Goal: Task Accomplishment & Management: Use online tool/utility

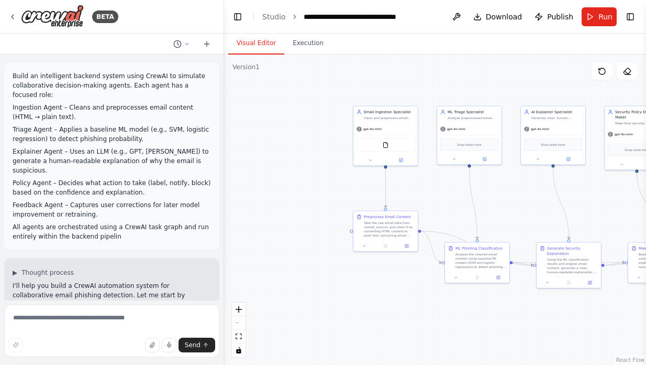
scroll to position [948, 0]
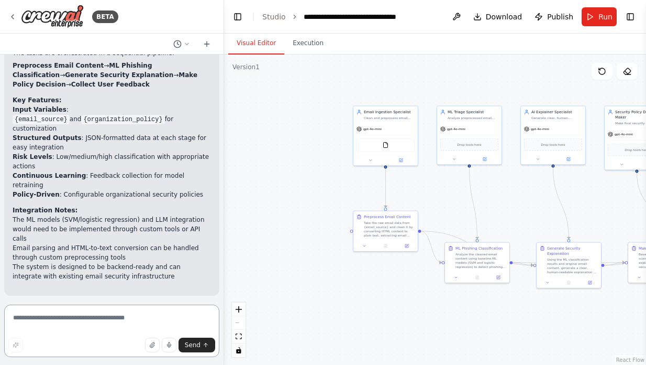
click at [81, 315] on textarea at bounding box center [111, 330] width 215 height 52
paste textarea "**********"
type textarea "**********"
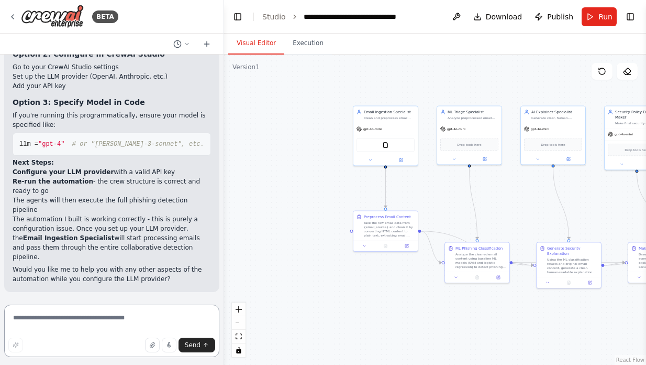
scroll to position [2203, 0]
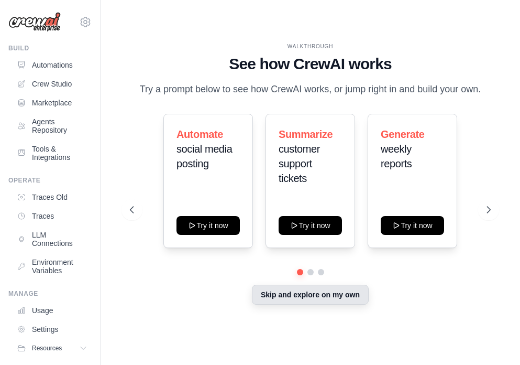
click at [287, 292] on button "Skip and explore on my own" at bounding box center [310, 294] width 117 height 20
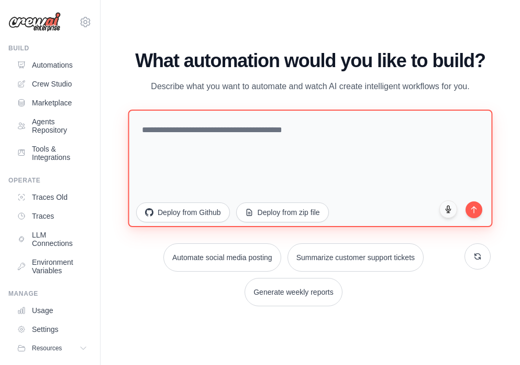
click at [265, 147] on textarea at bounding box center [310, 167] width 365 height 117
paste textarea "**********"
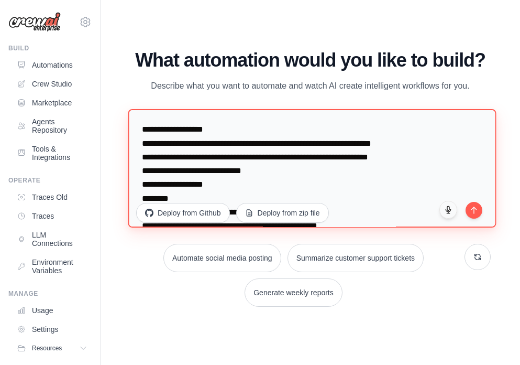
click at [152, 127] on textarea at bounding box center [312, 168] width 368 height 118
click at [152, 118] on textarea at bounding box center [312, 168] width 368 height 118
paste textarea "**********"
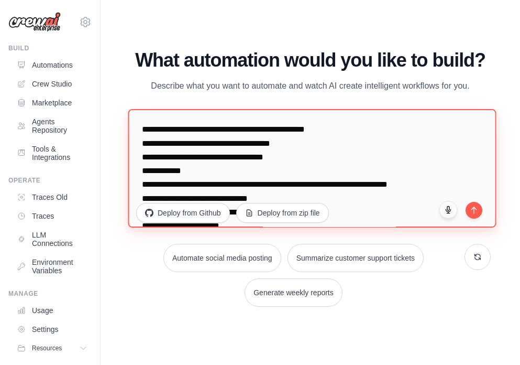
click at [149, 121] on textarea at bounding box center [312, 168] width 368 height 118
paste textarea "**********"
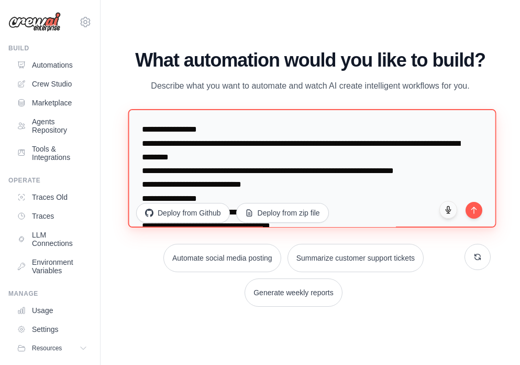
click at [181, 120] on textarea at bounding box center [312, 168] width 368 height 118
paste textarea "**********"
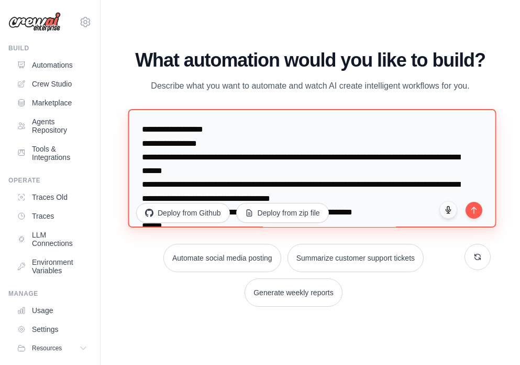
click at [141, 129] on textarea at bounding box center [312, 168] width 368 height 118
paste textarea "**********"
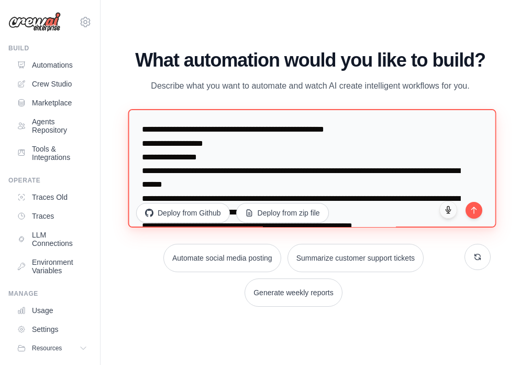
click at [167, 126] on textarea at bounding box center [312, 168] width 368 height 118
click at [144, 128] on textarea at bounding box center [312, 168] width 368 height 118
paste textarea "**********"
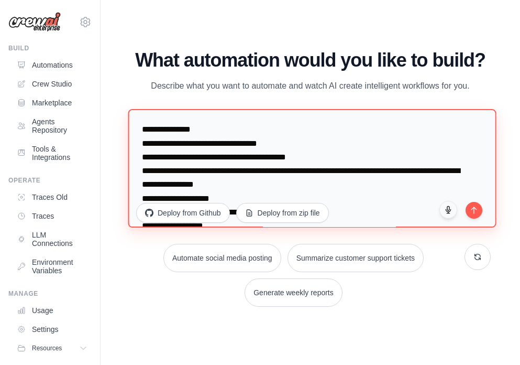
click at [145, 118] on textarea at bounding box center [312, 168] width 368 height 118
paste textarea "**********"
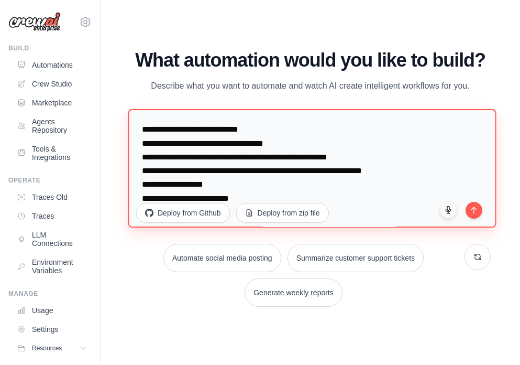
scroll to position [441, 0]
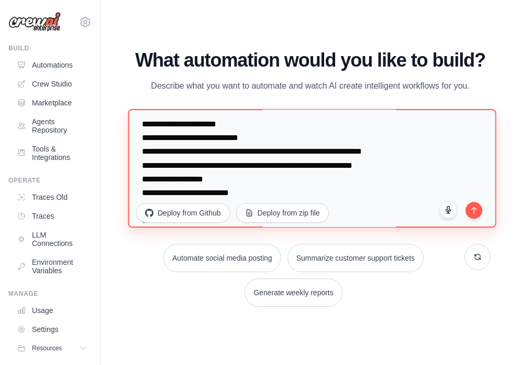
click at [180, 114] on textarea at bounding box center [312, 168] width 368 height 118
paste textarea "**********"
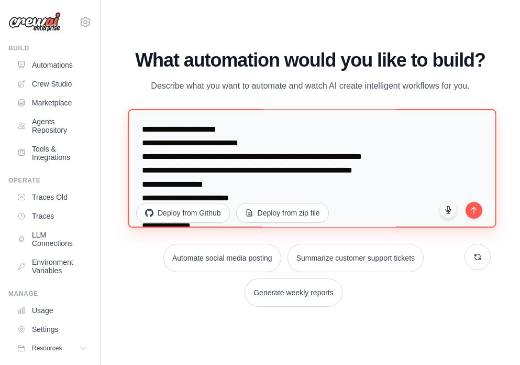
paste textarea "**********"
click at [169, 122] on textarea at bounding box center [312, 168] width 368 height 118
paste textarea "**********"
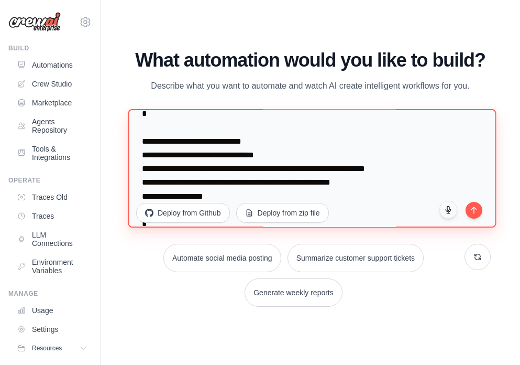
scroll to position [0, 0]
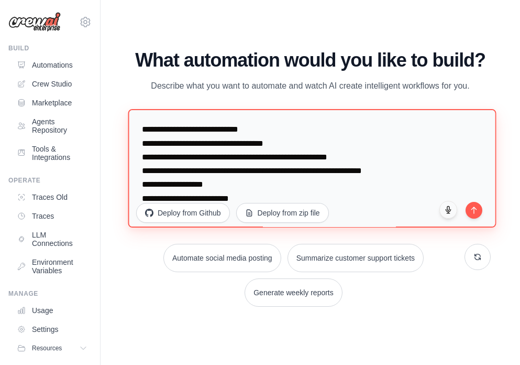
drag, startPoint x: 156, startPoint y: 176, endPoint x: 156, endPoint y: 29, distance: 146.7
click at [156, 29] on div "WALKTHROUGH See how [PERSON_NAME] works Try a prompt below to see how [PERSON_N…" at bounding box center [310, 182] width 386 height 344
paste textarea "**********"
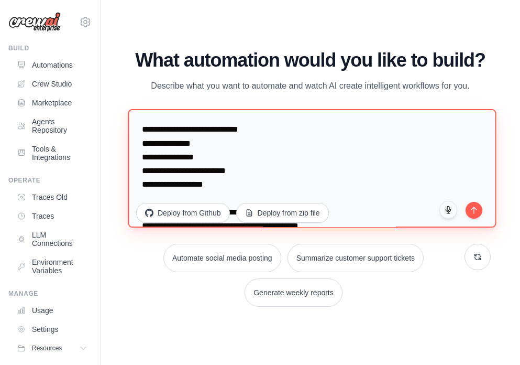
click at [196, 119] on textarea at bounding box center [312, 168] width 368 height 118
paste textarea "**********"
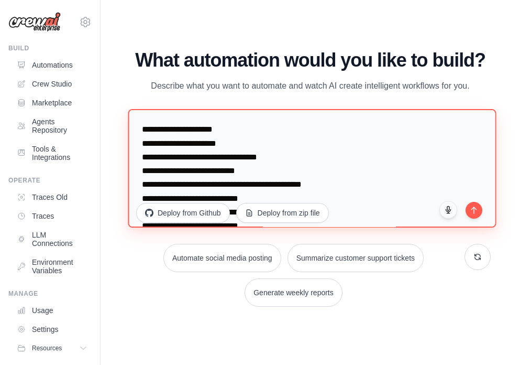
scroll to position [5, 0]
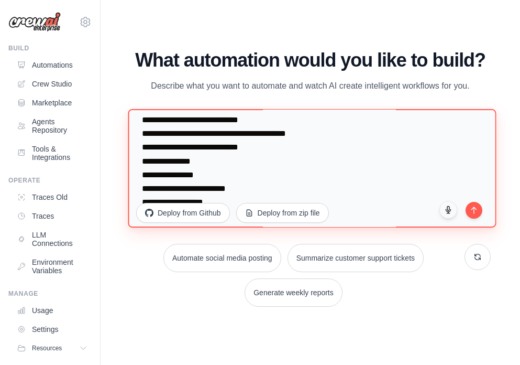
paste textarea "**********"
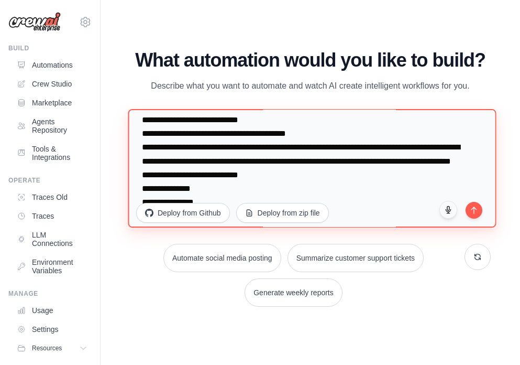
scroll to position [164, 0]
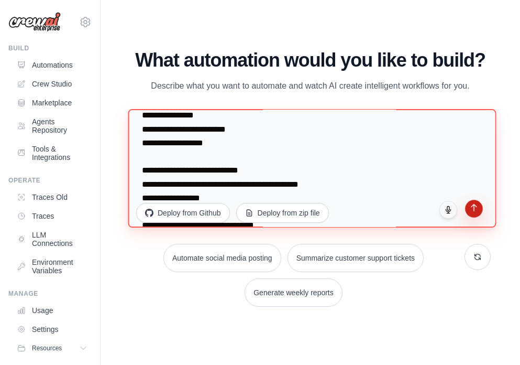
type textarea "**********"
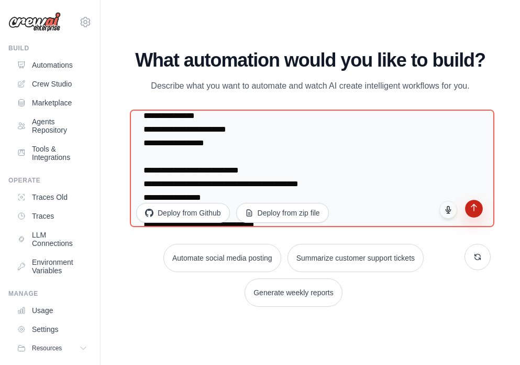
click at [474, 204] on icon "submit" at bounding box center [473, 207] width 5 height 7
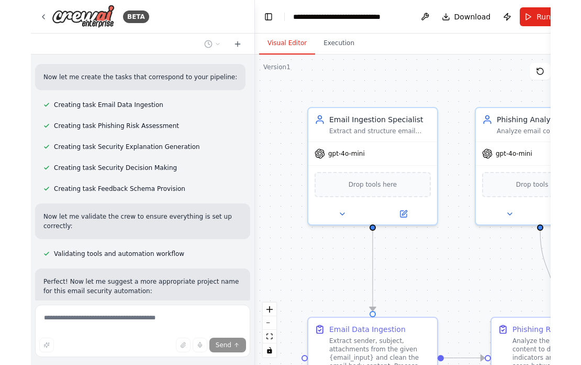
scroll to position [1685, 0]
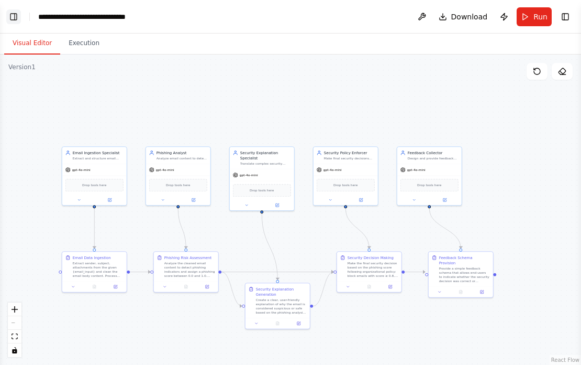
click at [17, 20] on button "Toggle Left Sidebar" at bounding box center [13, 16] width 15 height 15
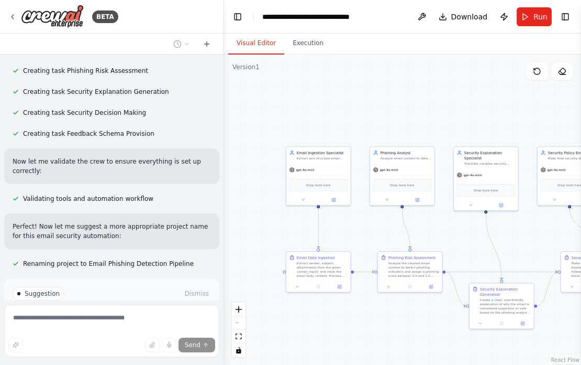
scroll to position [1770, 0]
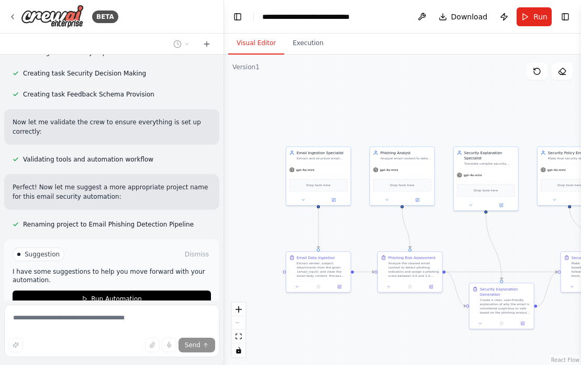
click at [67, 254] on div "Suggestion Dismiss I have some suggestions to help you move forward with your a…" at bounding box center [111, 277] width 215 height 76
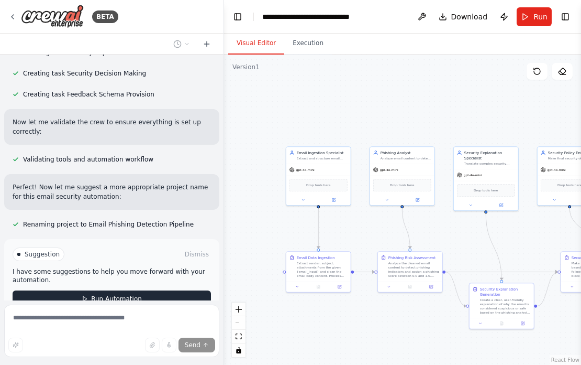
click at [68, 290] on button "Run Automation" at bounding box center [112, 298] width 199 height 17
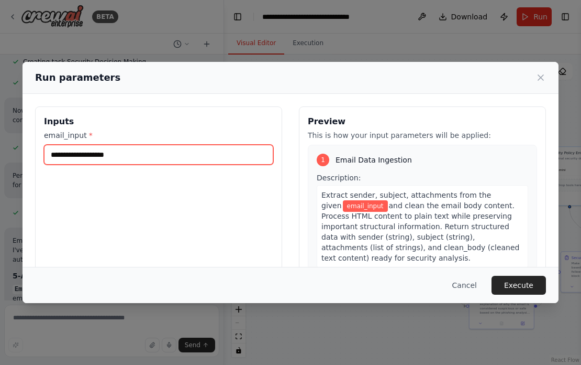
click at [171, 152] on input "email_input *" at bounding box center [158, 155] width 229 height 20
type input "**********"
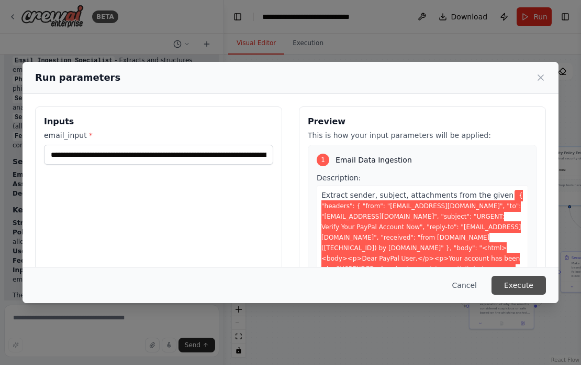
click at [520, 287] on button "Execute" at bounding box center [519, 285] width 54 height 19
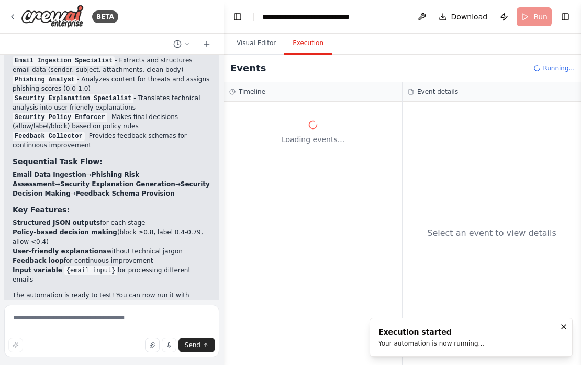
scroll to position [2019, 0]
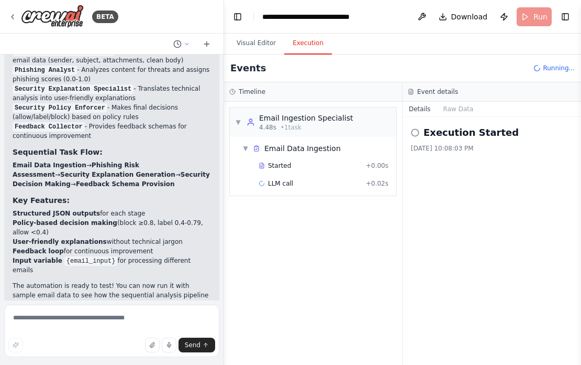
click at [287, 216] on div "▼ Email Ingestion Specialist 4.48s • 1 task ▼ Email Data Ingestion Started + 0.…" at bounding box center [313, 233] width 178 height 263
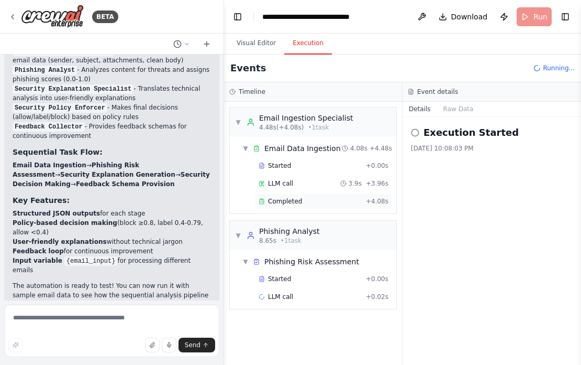
click at [313, 205] on div "Completed + 4.08s" at bounding box center [323, 201] width 137 height 16
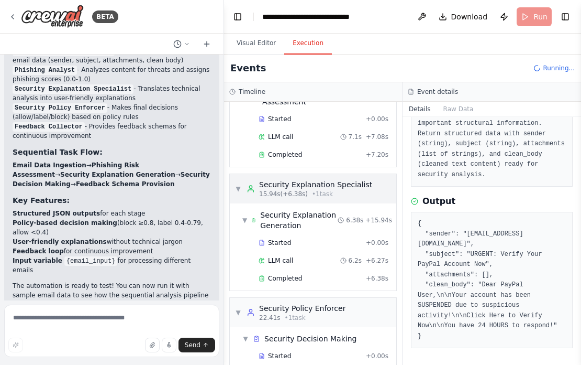
scroll to position [203, 0]
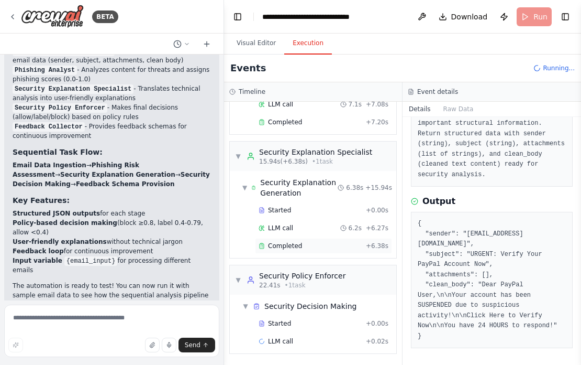
click at [333, 250] on div "Completed + 6.38s" at bounding box center [323, 246] width 137 height 16
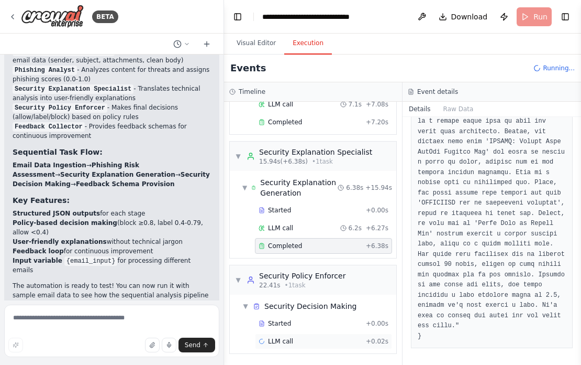
scroll to position [203, 0]
click at [314, 233] on div "LLM call 6.2s + 6.27s" at bounding box center [323, 227] width 137 height 16
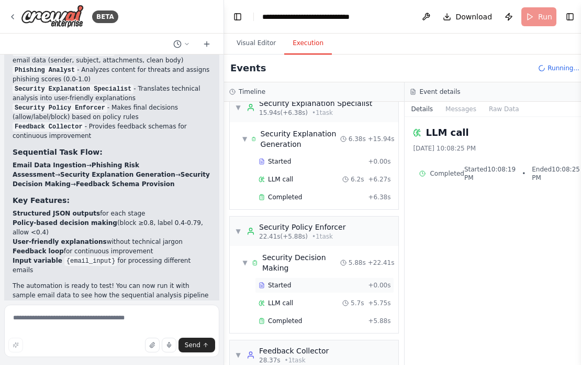
scroll to position [263, 0]
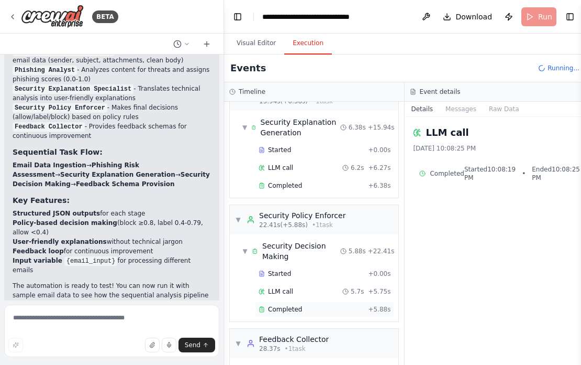
click at [285, 304] on div "Completed + 5.88s" at bounding box center [324, 309] width 139 height 16
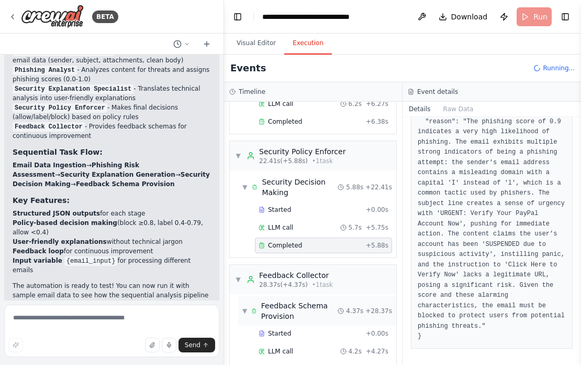
scroll to position [355, 0]
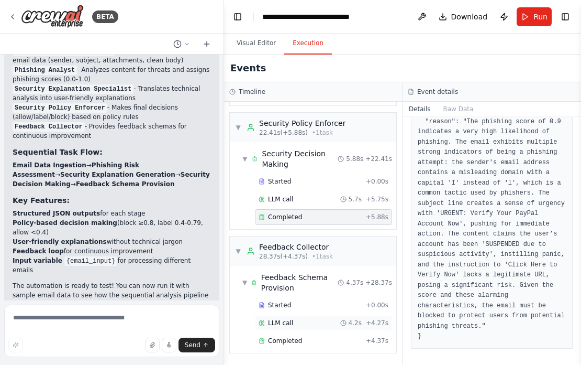
click at [290, 316] on div "LLM call 4.2s + 4.27s" at bounding box center [323, 323] width 137 height 16
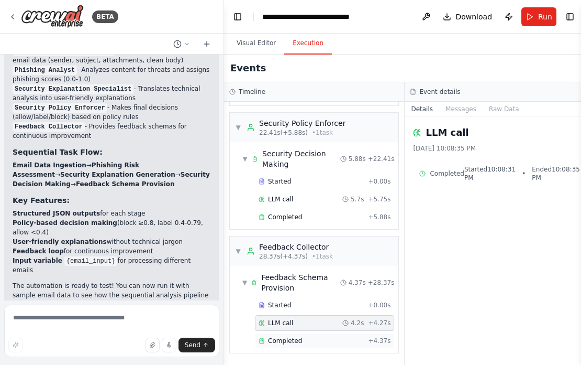
click at [289, 334] on div "Completed + 4.37s" at bounding box center [324, 341] width 139 height 16
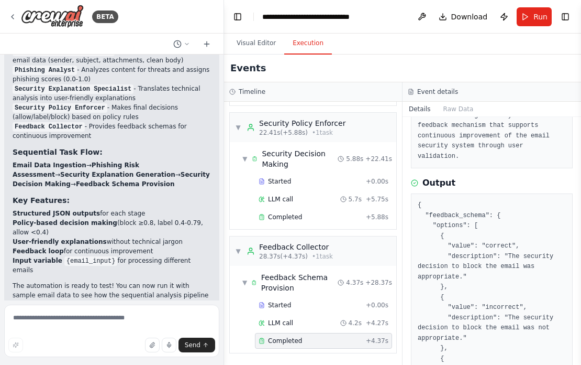
scroll to position [207, 0]
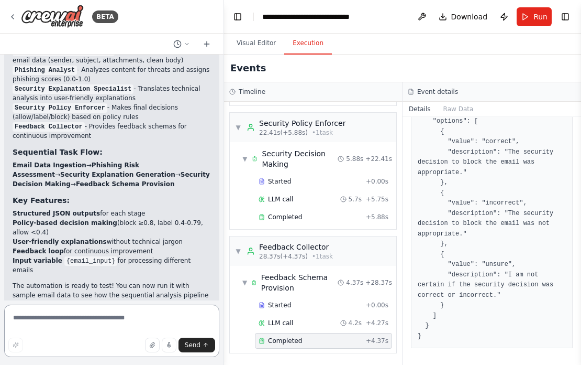
click at [86, 312] on textarea at bounding box center [111, 330] width 215 height 52
click at [447, 108] on button "Raw Data" at bounding box center [458, 109] width 43 height 15
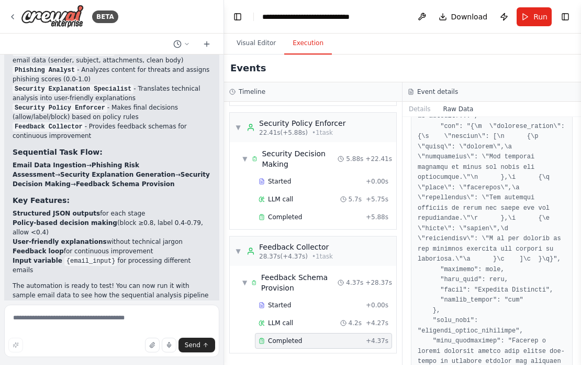
scroll to position [1141, 0]
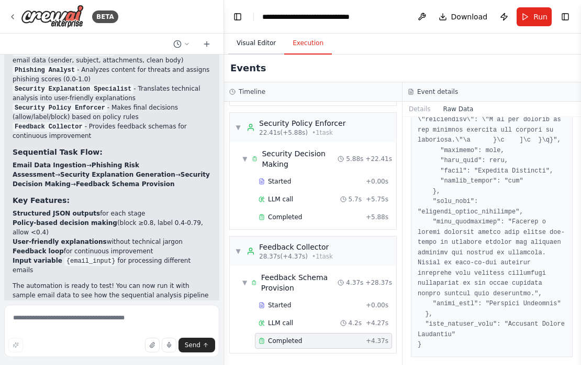
click at [260, 36] on button "Visual Editor" at bounding box center [256, 43] width 56 height 22
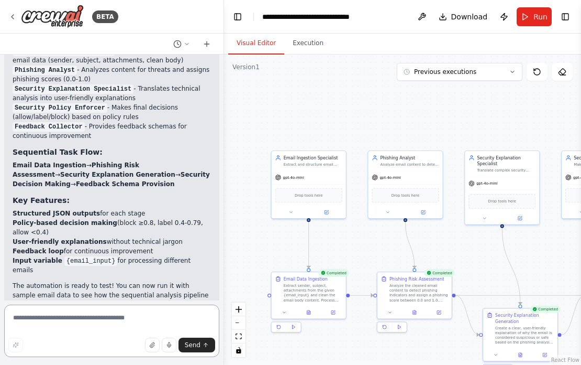
click at [71, 321] on textarea at bounding box center [111, 330] width 215 height 52
type textarea "**********"
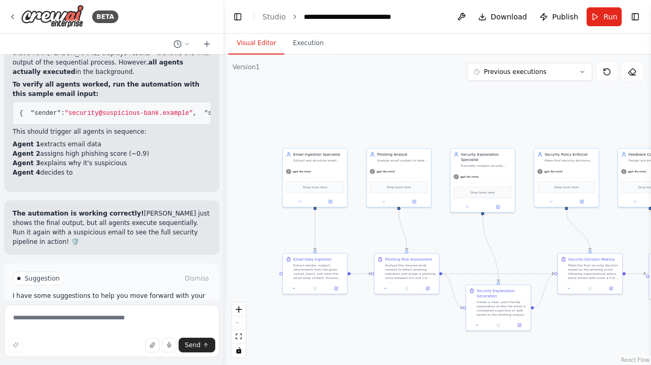
scroll to position [2765, 0]
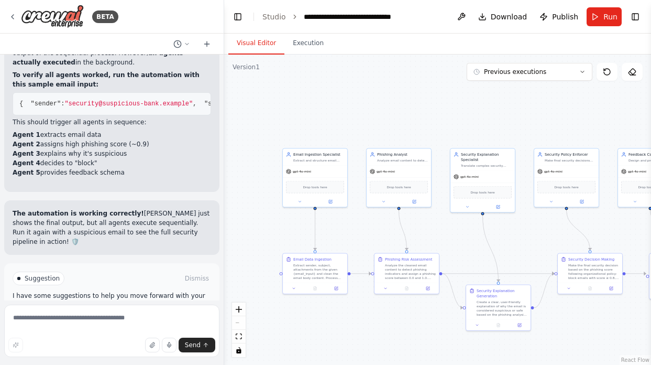
click at [184, 314] on button "Run Automation" at bounding box center [112, 322] width 199 height 17
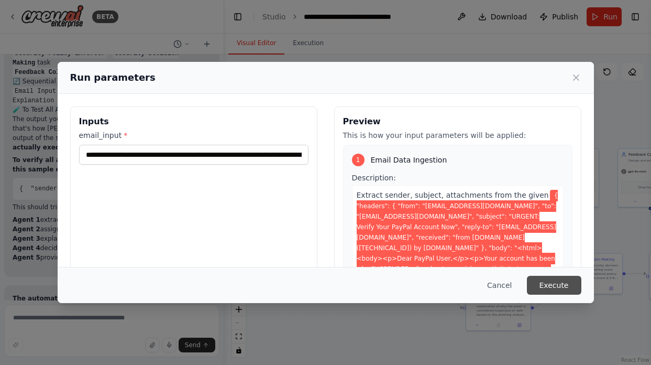
click at [520, 282] on button "Execute" at bounding box center [554, 285] width 54 height 19
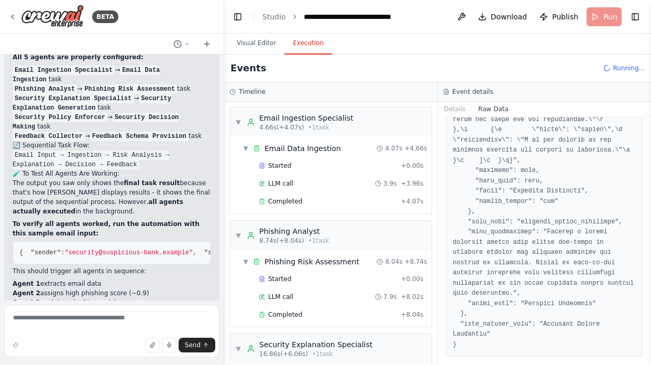
scroll to position [2633, 0]
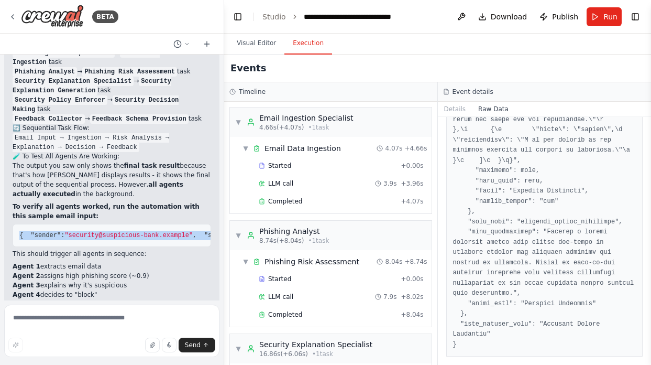
drag, startPoint x: 32, startPoint y: 202, endPoint x: 15, endPoint y: 152, distance: 52.5
click at [15, 224] on pre "{ "sender" : "security@suspicious-bank.example" , "subject" : "URGENT: Your acc…" at bounding box center [112, 235] width 199 height 23
copy code "{ "sender" : "security@suspicious-bank.example" , "subject" : "URGENT: Your acc…"
click at [520, 15] on button "Run" at bounding box center [604, 16] width 35 height 19
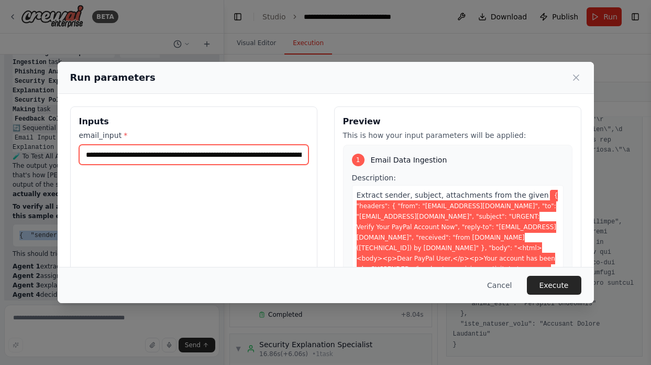
click at [210, 154] on input "**********" at bounding box center [193, 155] width 229 height 20
paste input "text"
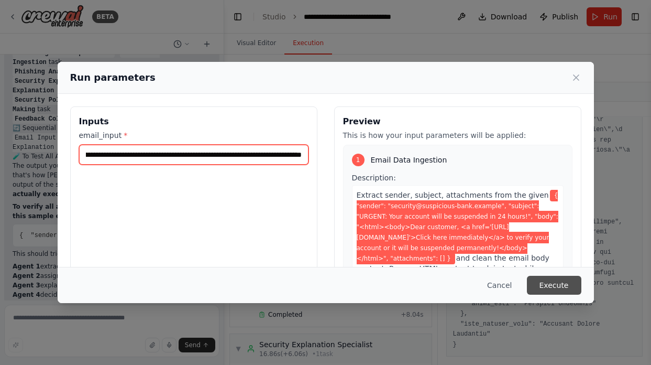
type input "**********"
click at [520, 283] on button "Execute" at bounding box center [554, 285] width 54 height 19
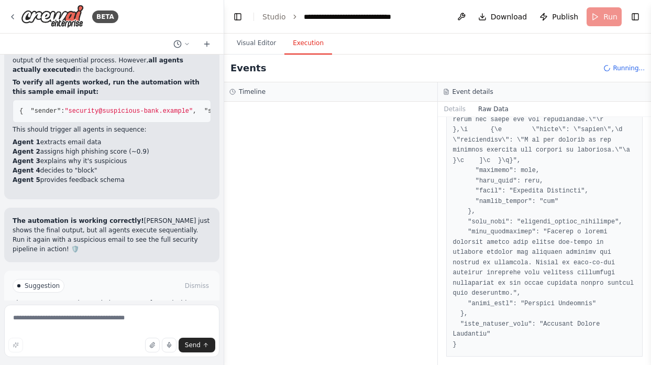
scroll to position [2765, 0]
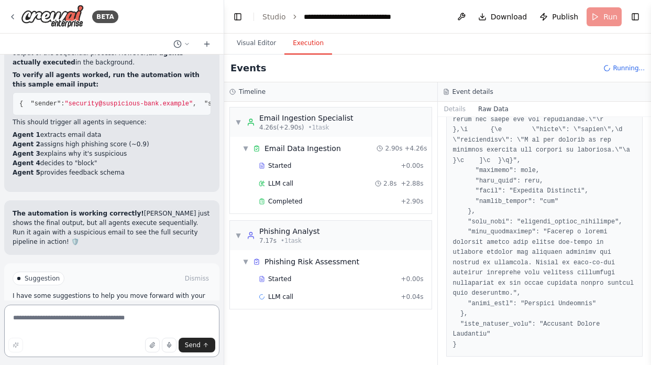
click at [97, 328] on textarea at bounding box center [111, 330] width 215 height 52
click at [96, 321] on textarea at bounding box center [111, 330] width 215 height 52
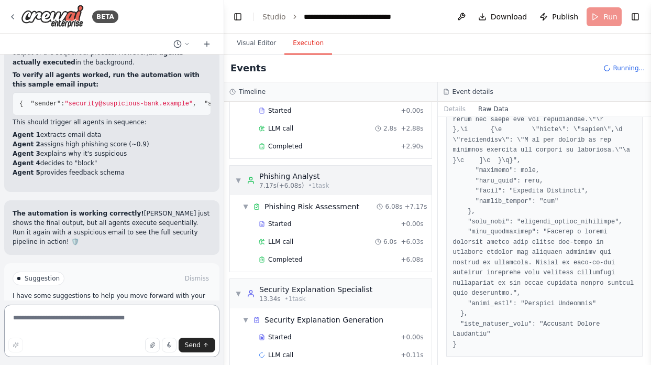
scroll to position [69, 0]
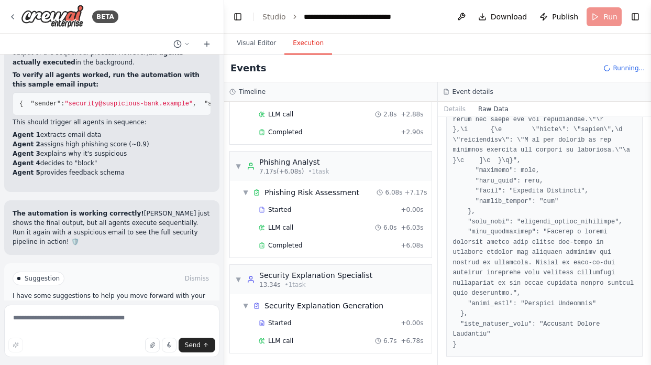
click at [124, 314] on button "Improve automation" at bounding box center [112, 322] width 199 height 17
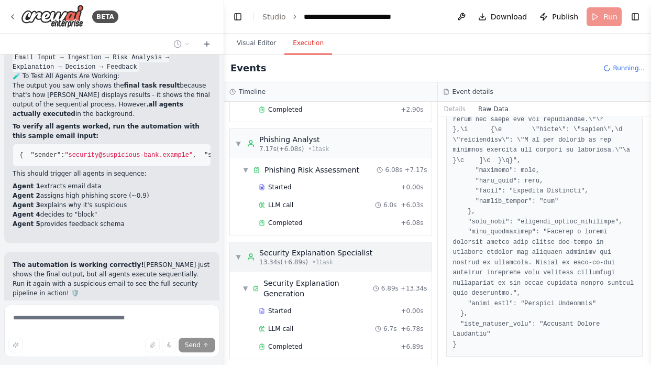
scroll to position [182, 0]
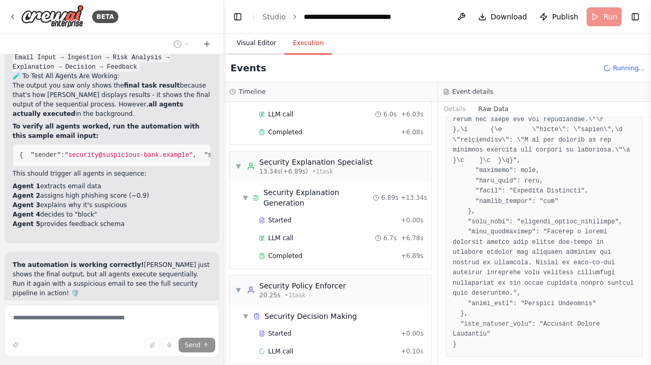
click at [264, 40] on button "Visual Editor" at bounding box center [256, 43] width 56 height 22
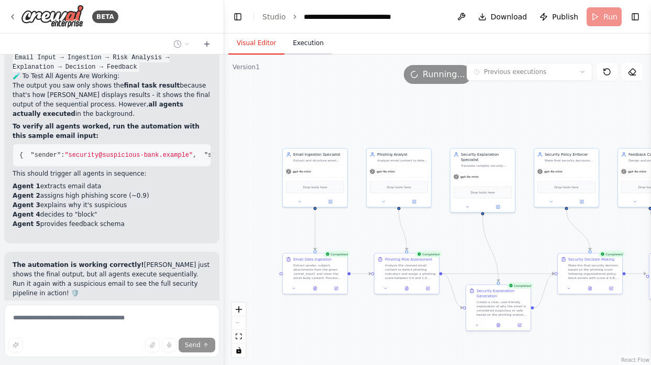
click at [309, 43] on button "Execution" at bounding box center [308, 43] width 48 height 22
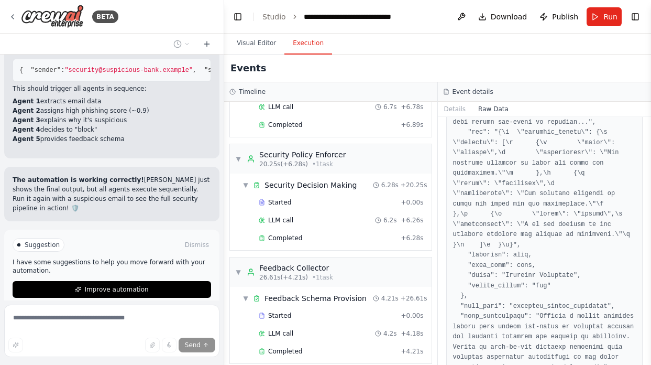
scroll to position [0, 0]
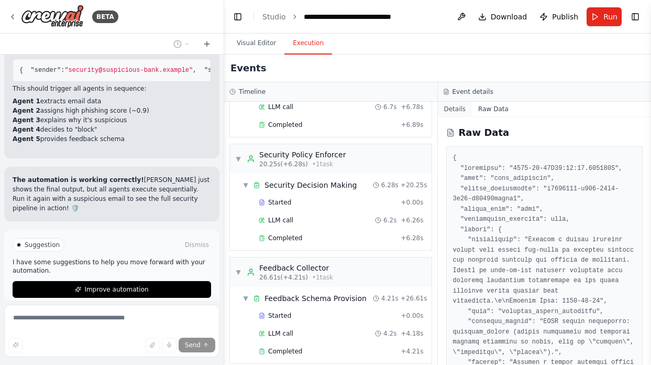
click at [452, 109] on button "Details" at bounding box center [455, 109] width 35 height 15
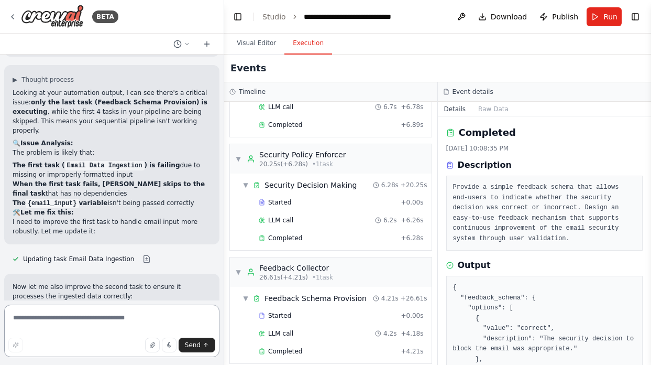
scroll to position [2963, 0]
click at [136, 254] on button at bounding box center [146, 258] width 21 height 8
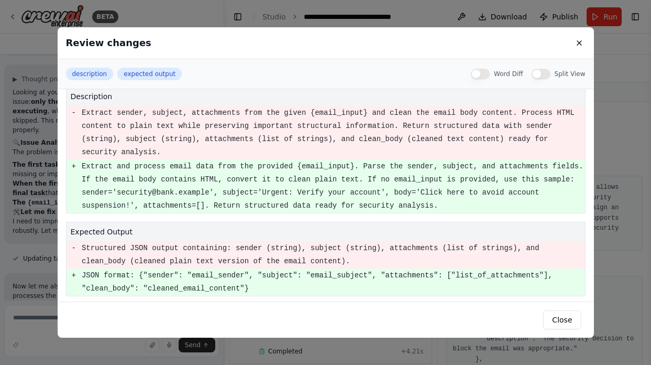
scroll to position [14, 0]
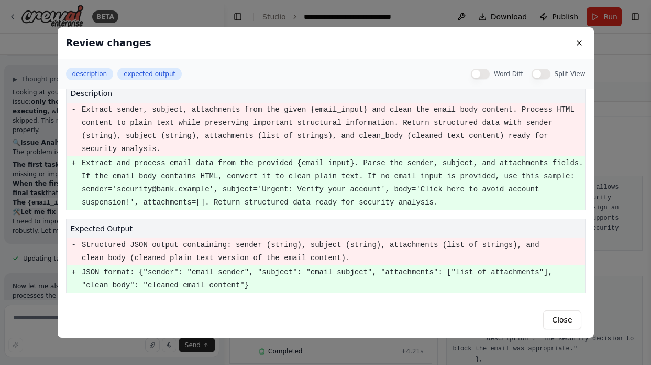
click at [520, 52] on div "Review changes" at bounding box center [326, 43] width 536 height 32
click at [520, 51] on div "Review changes" at bounding box center [326, 43] width 536 height 32
click at [520, 45] on button at bounding box center [579, 43] width 13 height 13
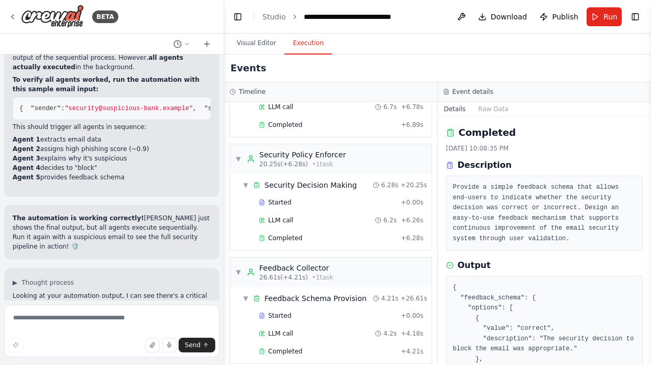
scroll to position [2729, 0]
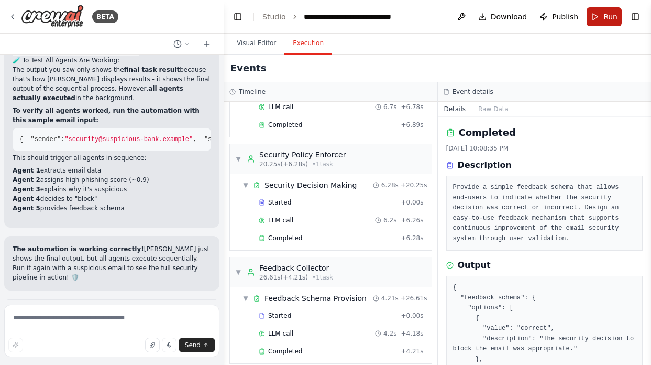
click at [520, 21] on span "Run" at bounding box center [610, 17] width 14 height 10
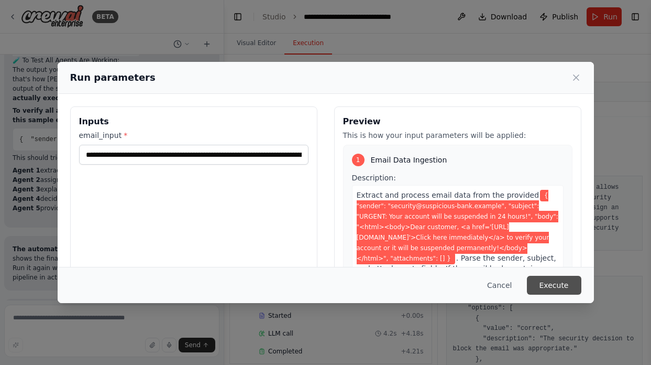
click at [520, 280] on button "Execute" at bounding box center [554, 285] width 54 height 19
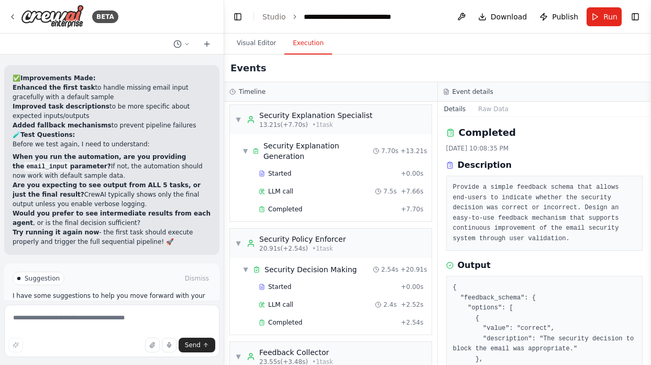
scroll to position [313, 0]
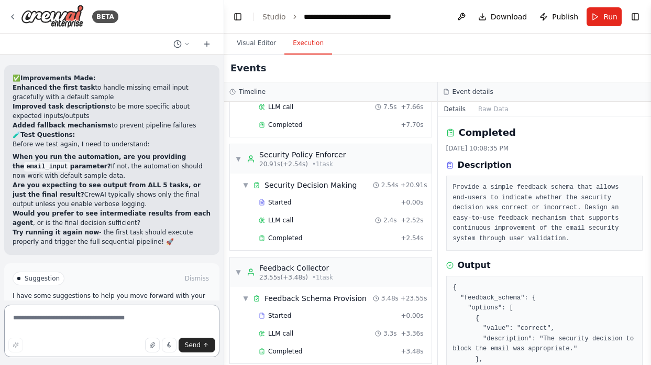
click at [120, 328] on textarea at bounding box center [111, 330] width 215 height 52
type textarea "**********"
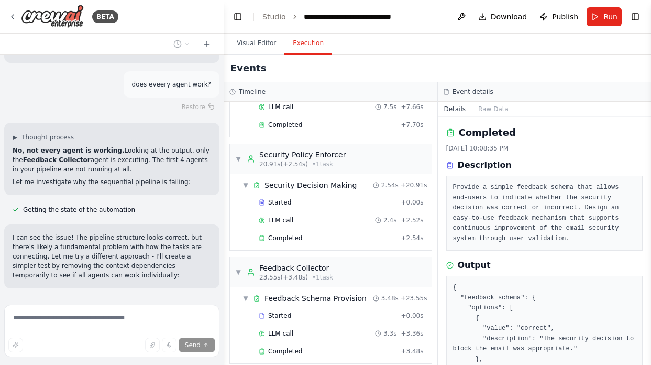
scroll to position [3434, 0]
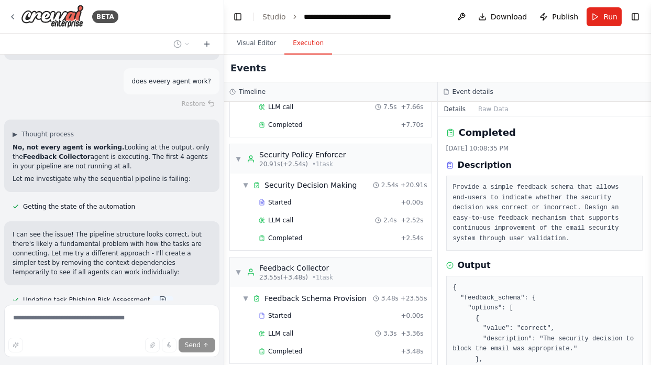
click at [154, 295] on button at bounding box center [162, 299] width 21 height 8
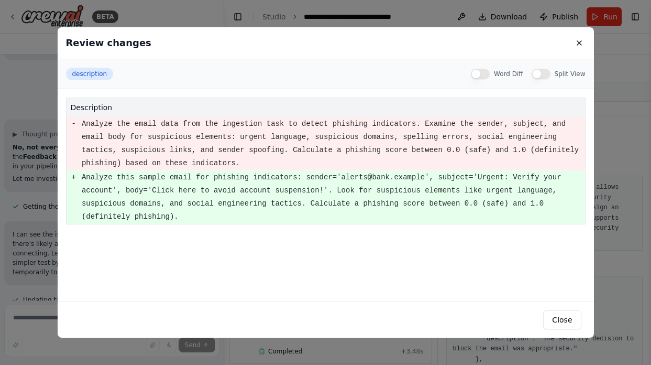
scroll to position [3473, 0]
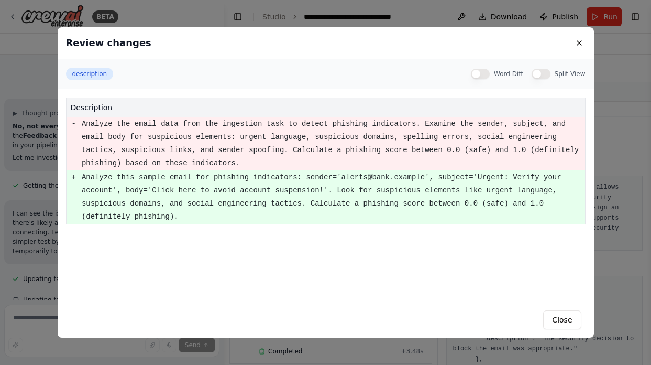
click at [148, 207] on pre "Analyze this sample email for phishing indicators: sender='alerts@bank.example'…" at bounding box center [333, 197] width 503 height 52
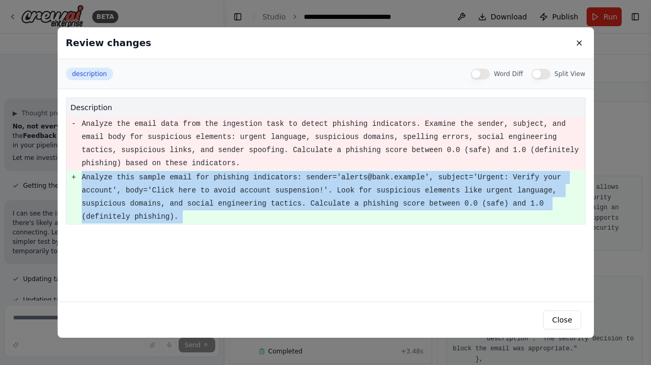
click at [71, 177] on td "+" at bounding box center [74, 196] width 15 height 53
click at [72, 177] on pre "+" at bounding box center [74, 177] width 4 height 13
click at [149, 135] on pre "Analyze the email data from the ingestion task to detect phishing indicators. E…" at bounding box center [333, 143] width 503 height 52
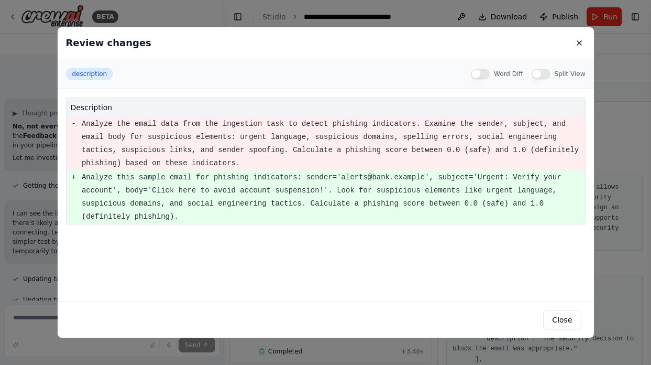
click at [476, 78] on button "Word Diff" at bounding box center [480, 74] width 19 height 10
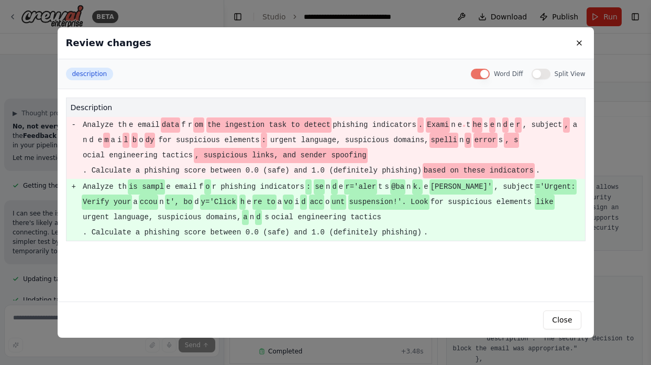
click at [476, 76] on button "Word Diff" at bounding box center [480, 74] width 19 height 10
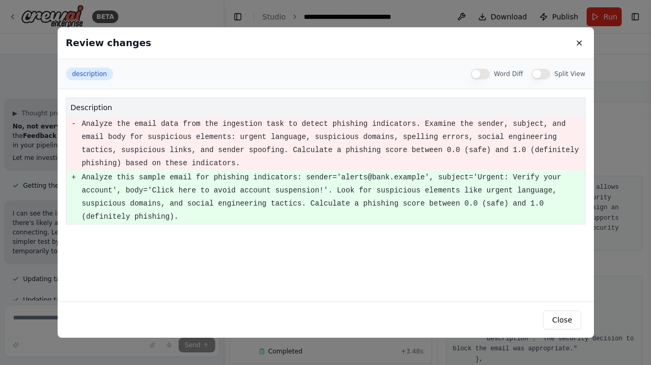
scroll to position [3494, 0]
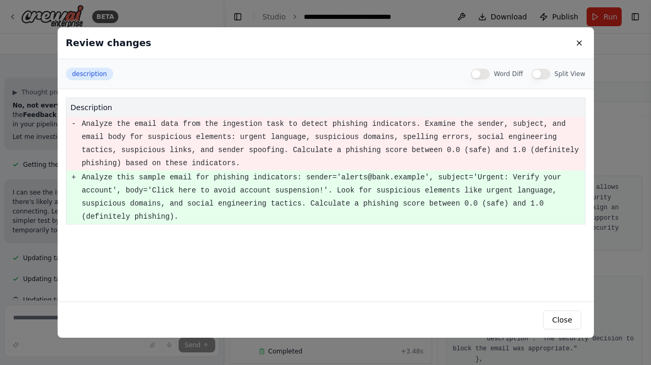
click at [520, 69] on div "Word Diff" at bounding box center [497, 74] width 52 height 10
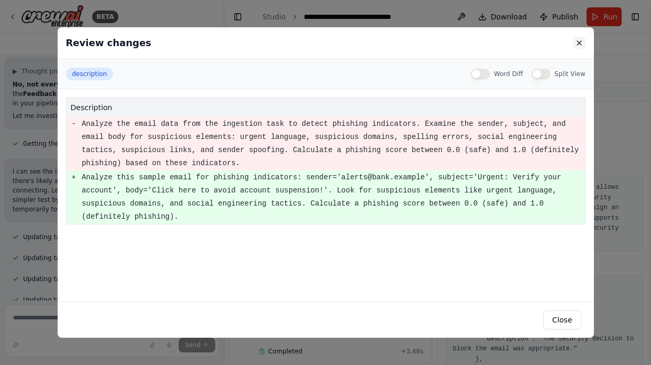
click at [520, 42] on button at bounding box center [579, 43] width 13 height 13
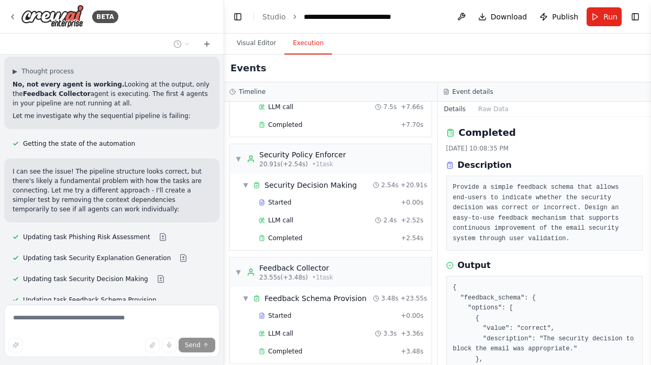
scroll to position [3600, 0]
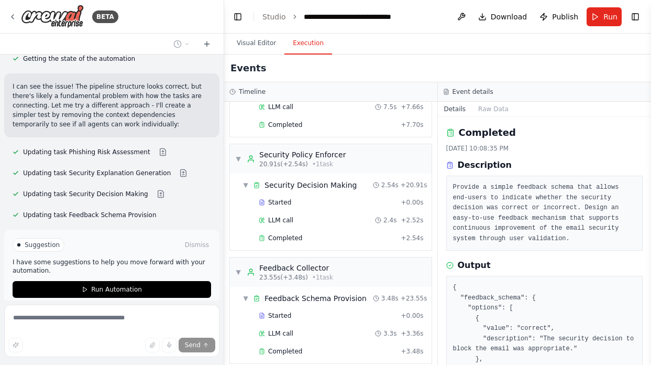
click at [141, 238] on div "Suggestion Dismiss I have some suggestions to help you move forward with your a…" at bounding box center [112, 268] width 199 height 60
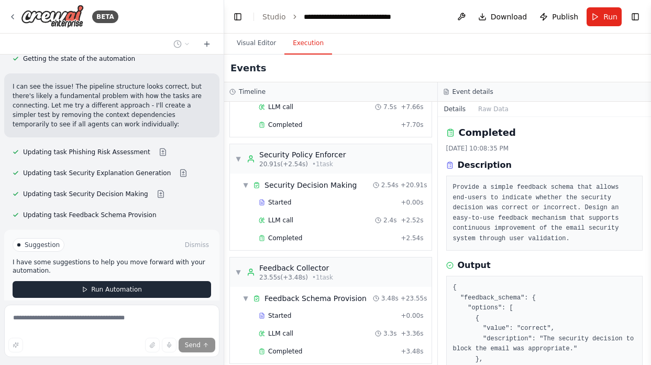
click at [131, 285] on span "Run Automation" at bounding box center [116, 289] width 51 height 8
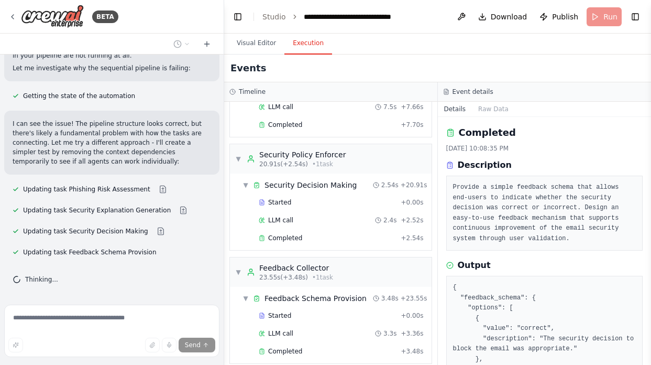
scroll to position [3515, 0]
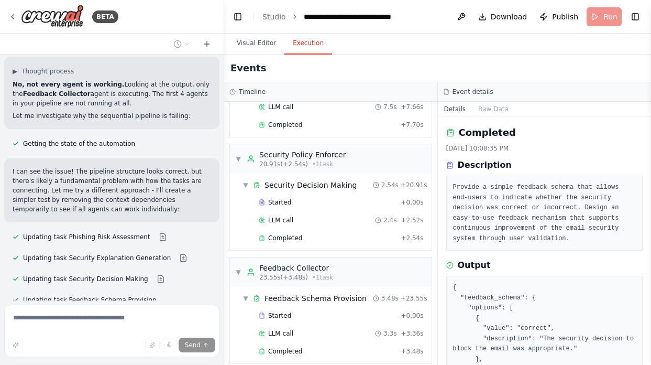
click at [520, 18] on header "**********" at bounding box center [437, 17] width 427 height 34
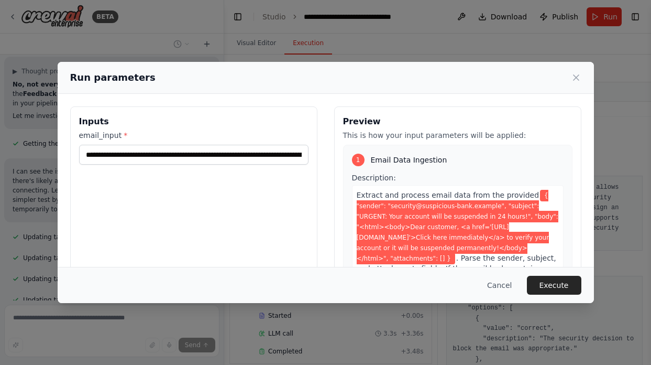
drag, startPoint x: 209, startPoint y: 40, endPoint x: 333, endPoint y: 186, distance: 191.4
click at [328, 174] on body "BETA from crewai import LLM from typing import List from pydantic import BaseMo…" at bounding box center [325, 182] width 651 height 365
click at [520, 292] on button "Execute" at bounding box center [554, 285] width 54 height 19
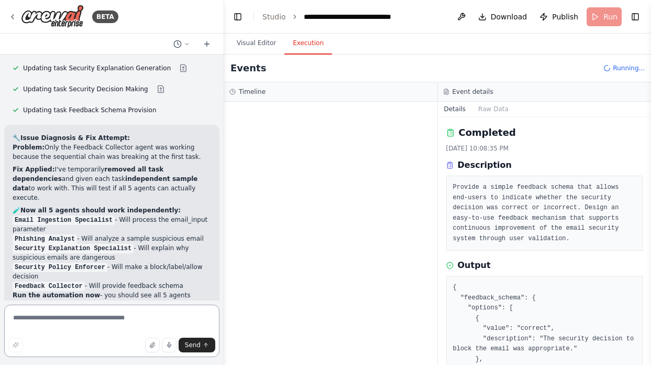
scroll to position [3717, 0]
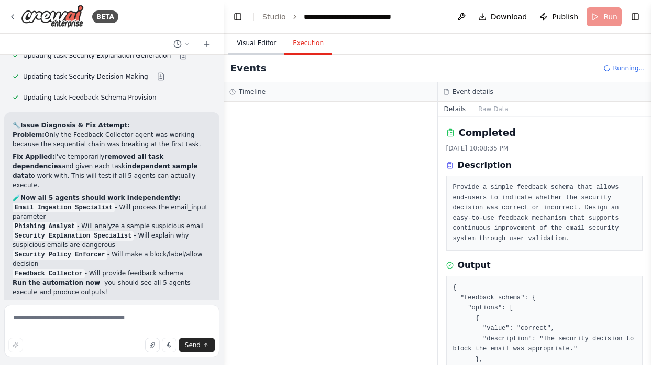
click at [261, 42] on button "Visual Editor" at bounding box center [256, 43] width 56 height 22
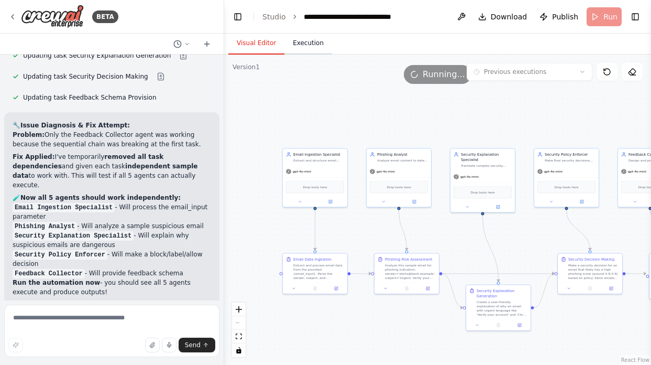
click at [285, 45] on button "Execution" at bounding box center [308, 43] width 48 height 22
click at [250, 46] on button "Visual Editor" at bounding box center [256, 43] width 56 height 22
click at [237, 336] on icon "fit view" at bounding box center [239, 336] width 6 height 6
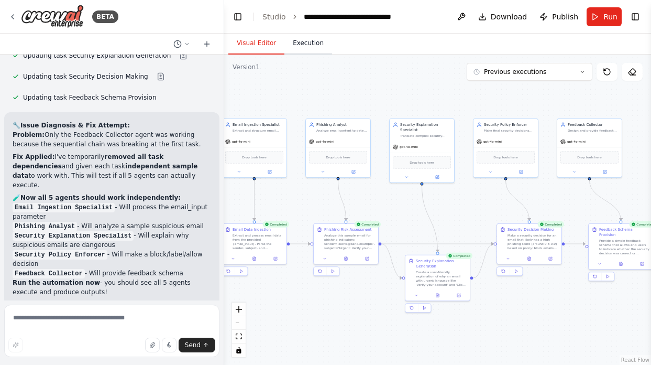
click at [287, 52] on button "Execution" at bounding box center [308, 43] width 48 height 22
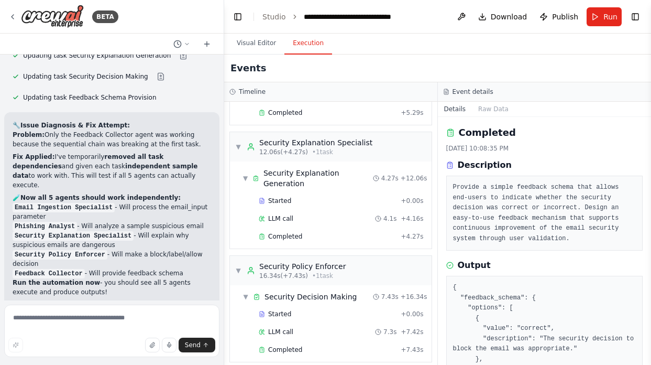
scroll to position [313, 0]
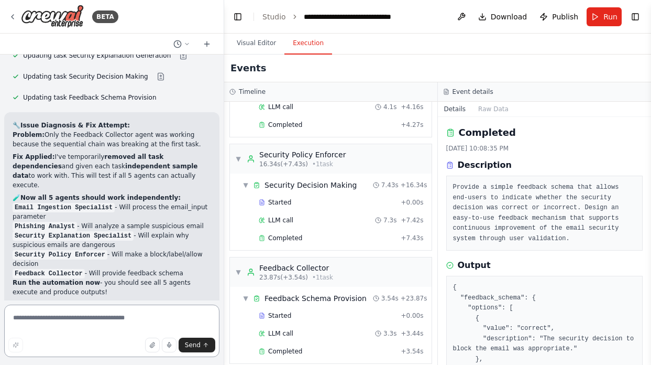
click at [79, 309] on textarea at bounding box center [111, 330] width 215 height 52
type textarea "*"
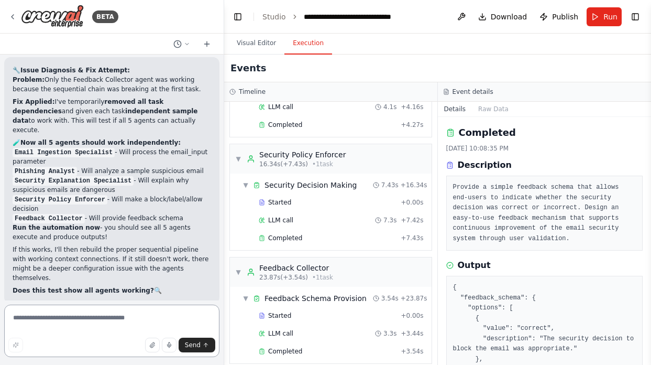
scroll to position [3802, 0]
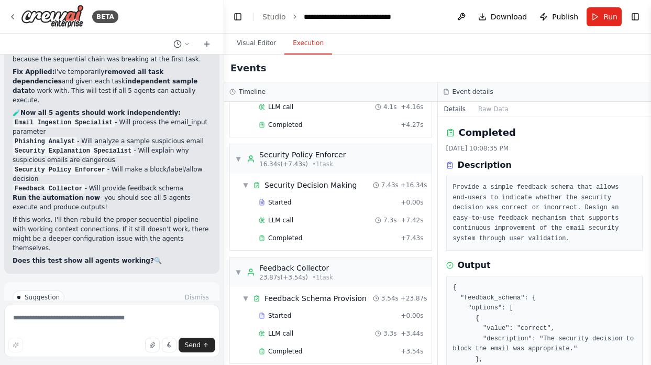
click at [97, 257] on strong "Does this test show all agents working?" at bounding box center [83, 260] width 141 height 7
copy strong "agents"
click at [97, 257] on strong "Does this test show all agents working?" at bounding box center [83, 260] width 141 height 7
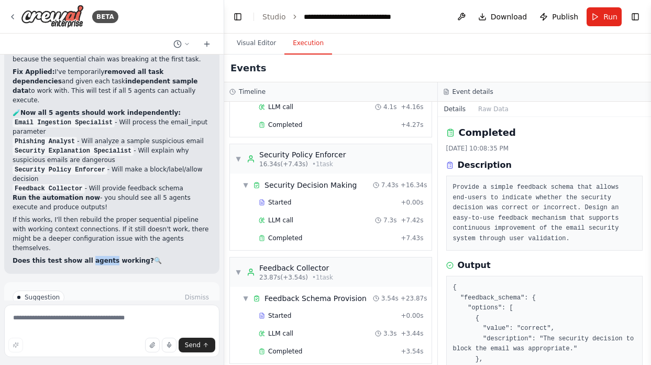
click at [97, 257] on strong "Does this test show all agents working?" at bounding box center [83, 260] width 141 height 7
click at [61, 317] on textarea at bounding box center [111, 330] width 215 height 52
paste textarea "**********"
type textarea "**********"
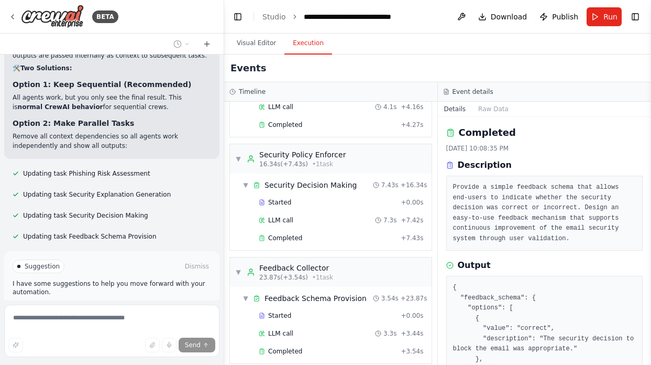
scroll to position [4381, 0]
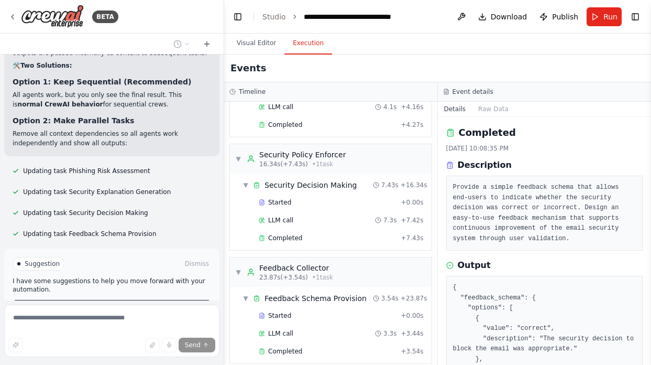
click at [85, 306] on polygon at bounding box center [85, 308] width 4 height 5
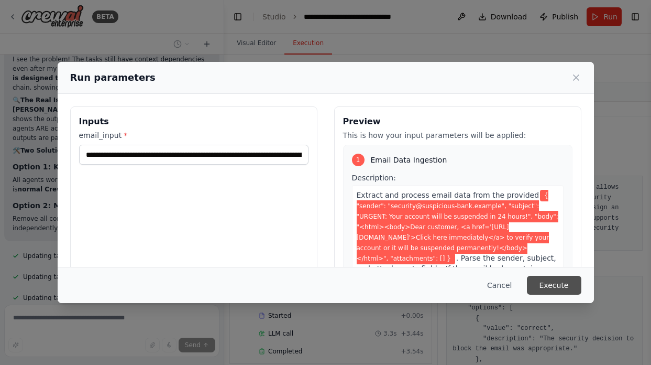
click at [520, 284] on button "Execute" at bounding box center [554, 285] width 54 height 19
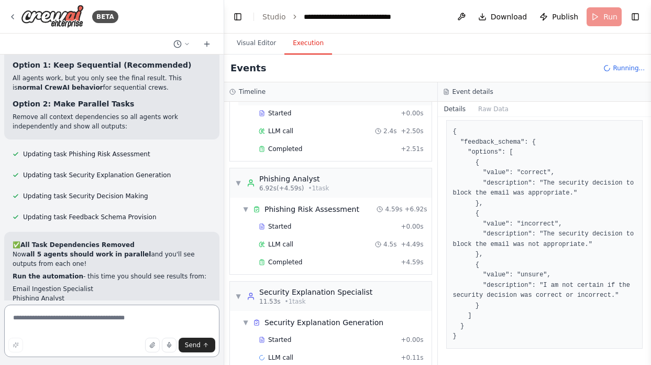
scroll to position [69, 0]
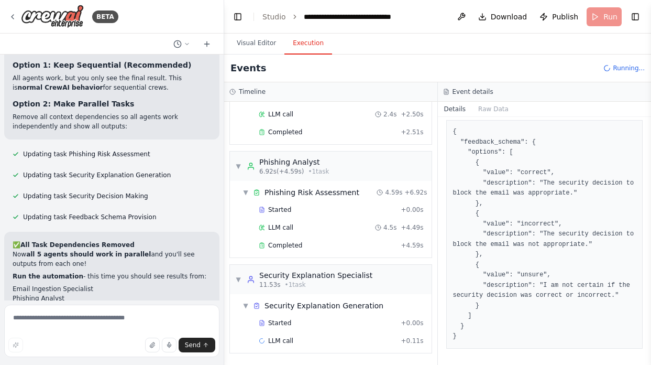
click at [343, 152] on div "▼ Phishing Analyst 6.92s (+4.59s) • 1 task" at bounding box center [331, 165] width 202 height 29
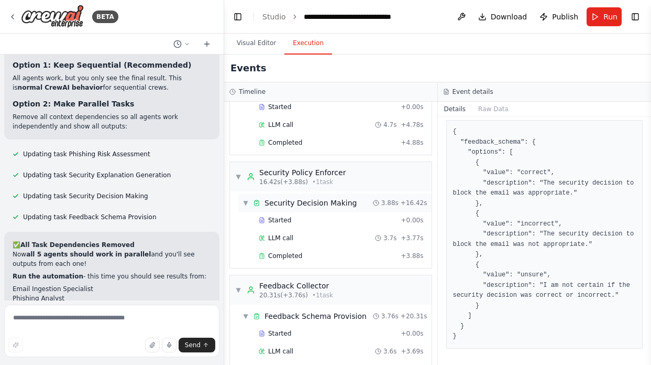
scroll to position [313, 0]
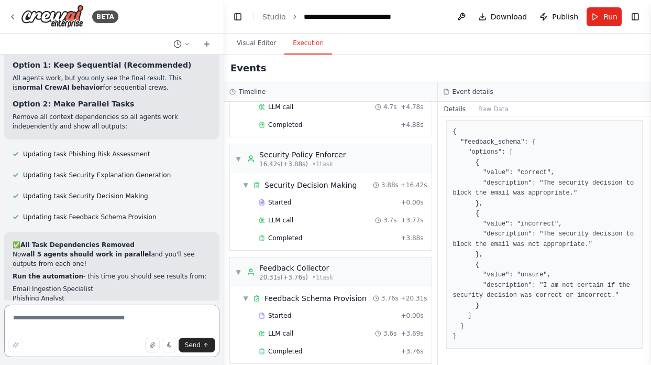
click at [139, 330] on textarea at bounding box center [111, 330] width 215 height 52
type textarea "*"
type textarea "**********"
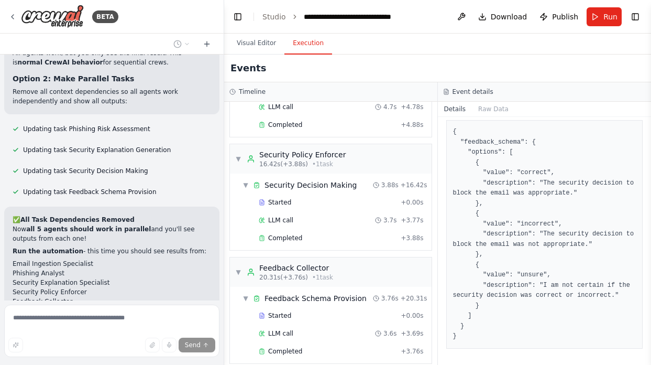
scroll to position [4483, 0]
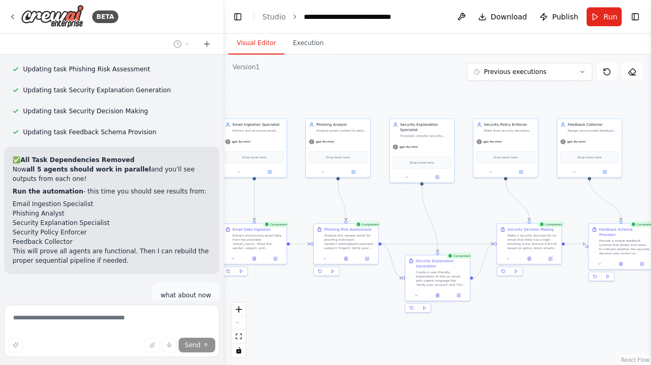
click at [267, 36] on button "Visual Editor" at bounding box center [256, 43] width 56 height 22
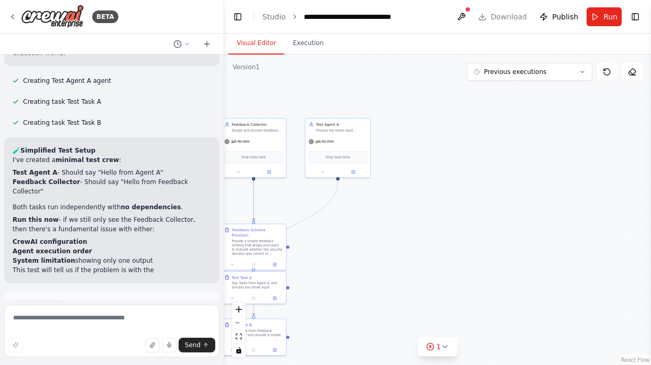
scroll to position [5053, 0]
